Goal: Task Accomplishment & Management: Manage account settings

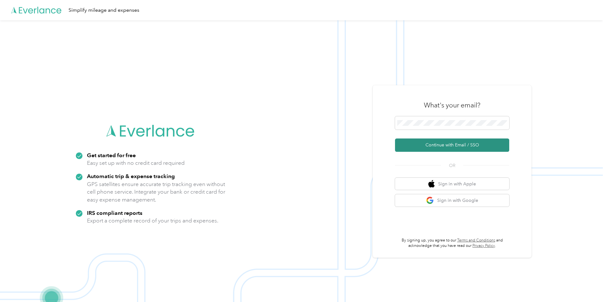
click at [425, 146] on button "Continue with Email / SSO" at bounding box center [452, 145] width 114 height 13
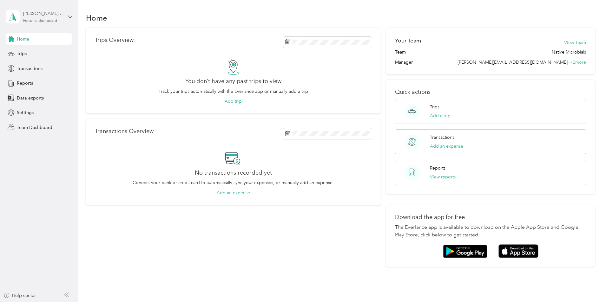
click at [55, 20] on div "Personal dashboard" at bounding box center [40, 21] width 34 height 4
click at [41, 52] on div "Team dashboard" at bounding box center [28, 50] width 34 height 7
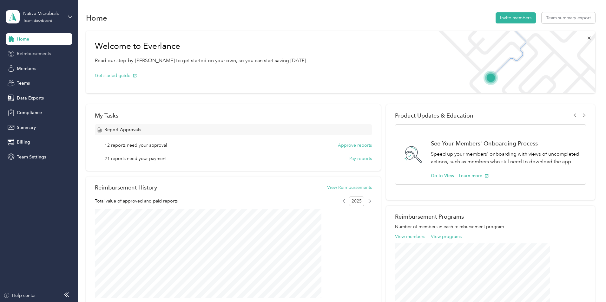
click at [40, 51] on span "Reimbursements" at bounding box center [34, 53] width 34 height 7
